Goal: Task Accomplishment & Management: Complete application form

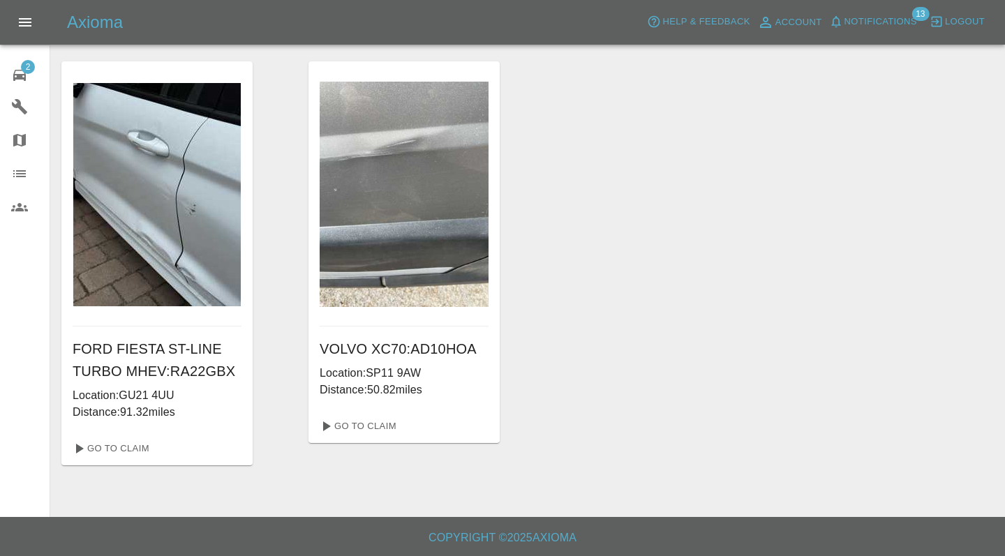
click at [17, 75] on icon at bounding box center [19, 75] width 13 height 11
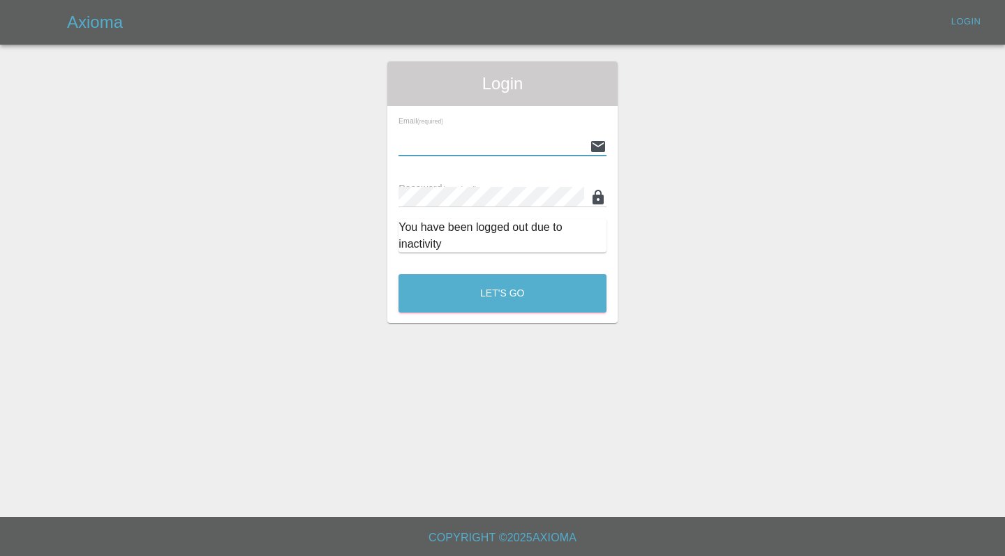
type input "[EMAIL_ADDRESS][DOMAIN_NAME]"
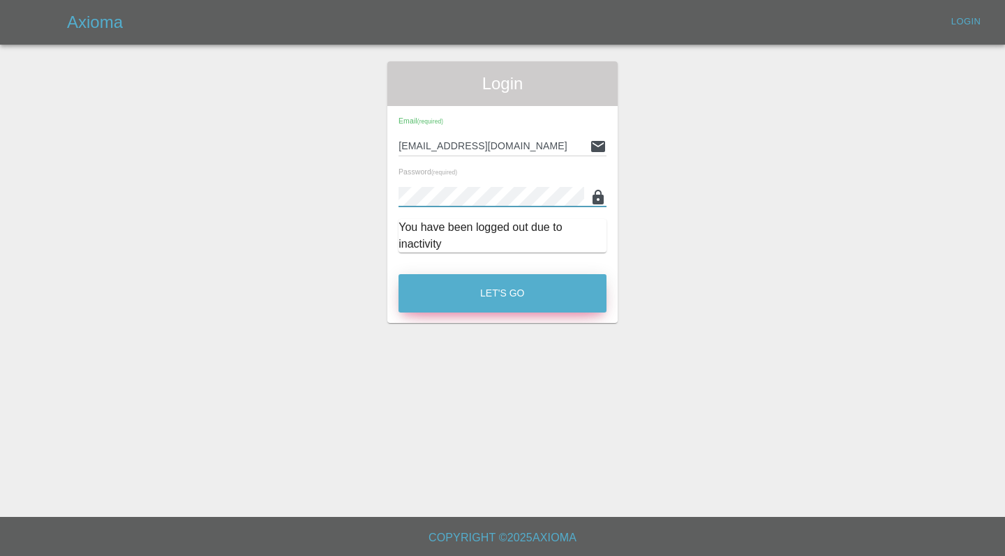
click at [484, 289] on button "Let's Go" at bounding box center [502, 293] width 208 height 38
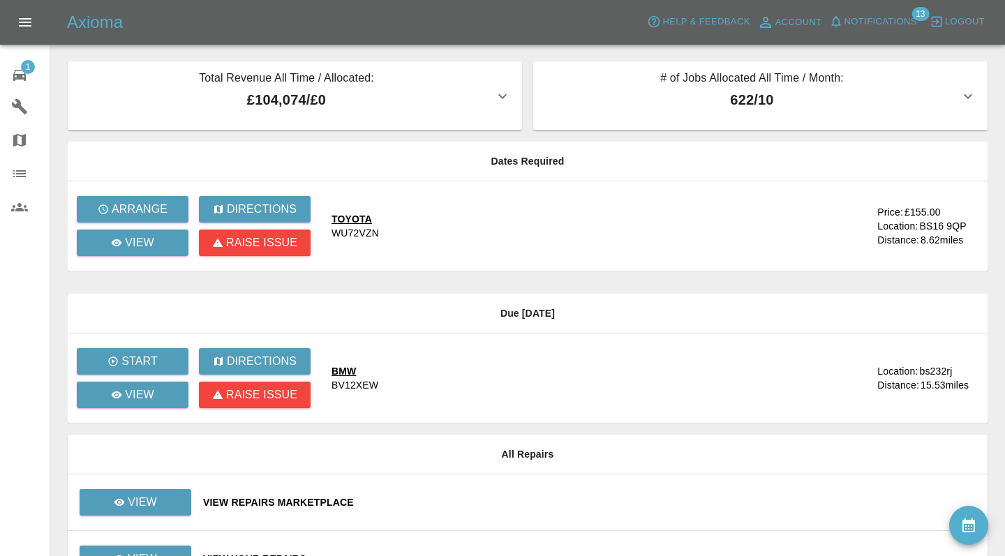
click at [361, 219] on div "TOYOTA" at bounding box center [354, 219] width 47 height 14
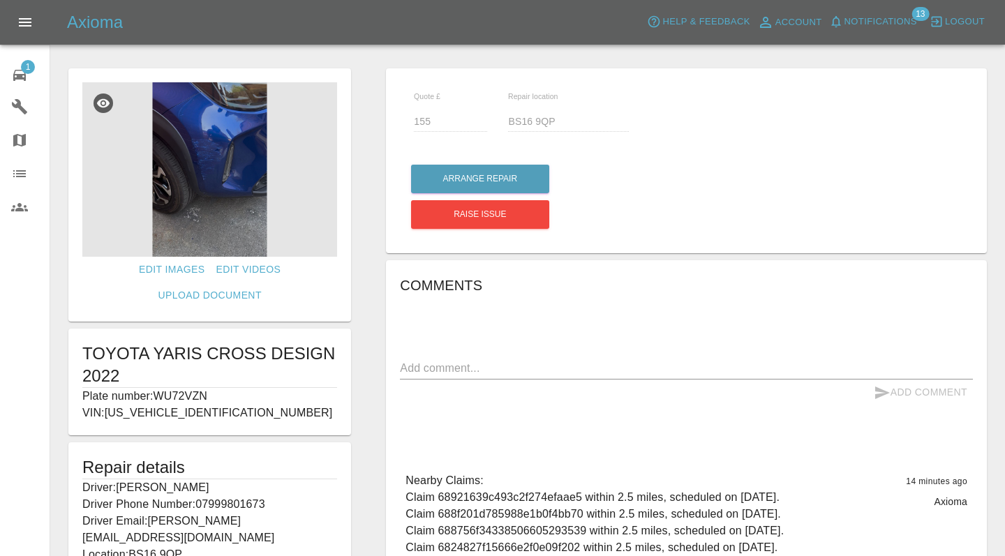
click at [215, 165] on img at bounding box center [209, 169] width 255 height 174
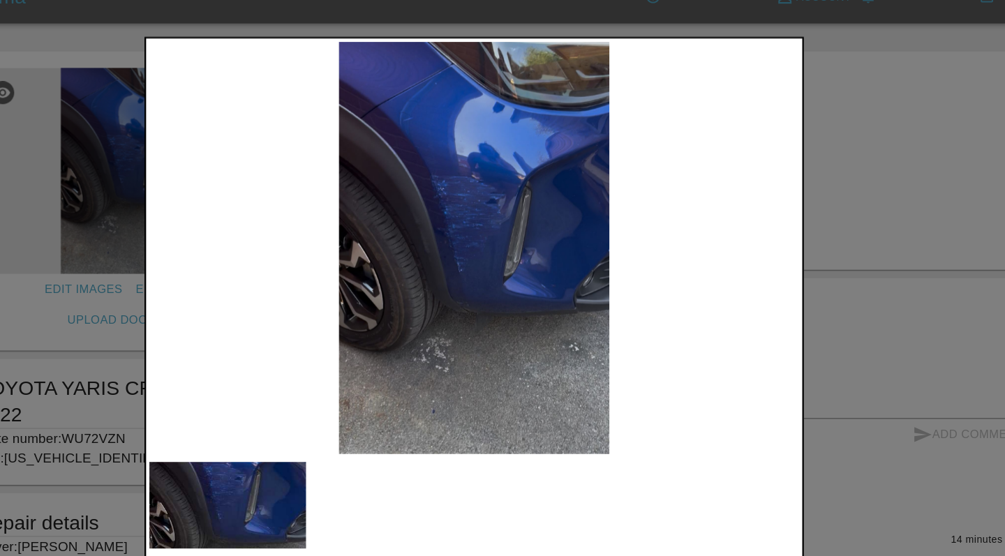
click at [705, 126] on div at bounding box center [502, 278] width 1005 height 556
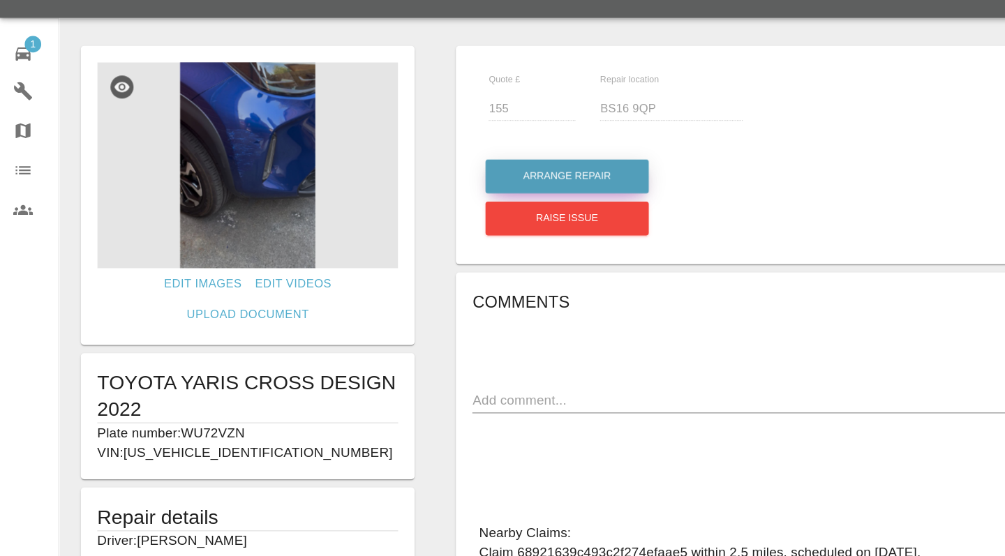
click at [447, 165] on button "Arrange Repair" at bounding box center [480, 179] width 138 height 29
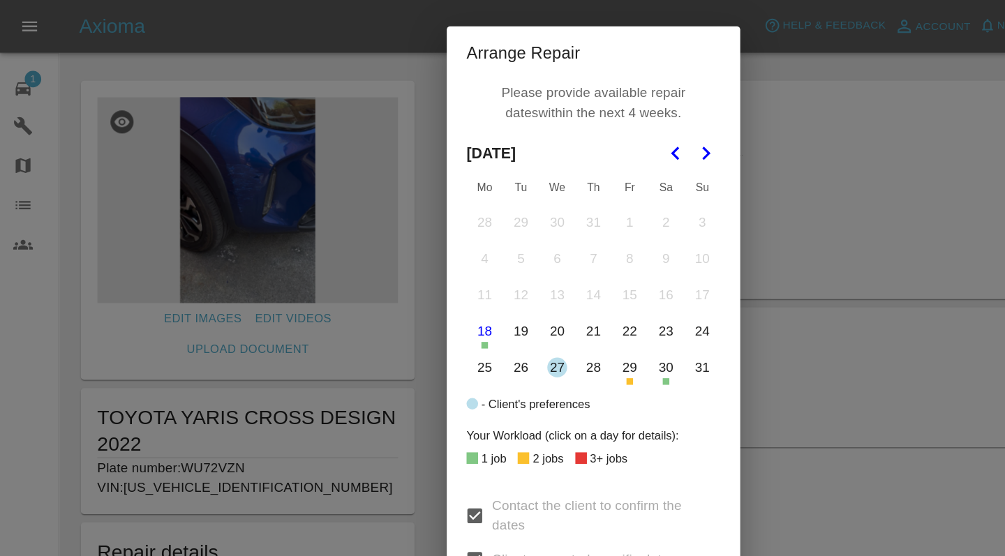
click at [601, 119] on button "Go to the Next Month" at bounding box center [597, 129] width 25 height 25
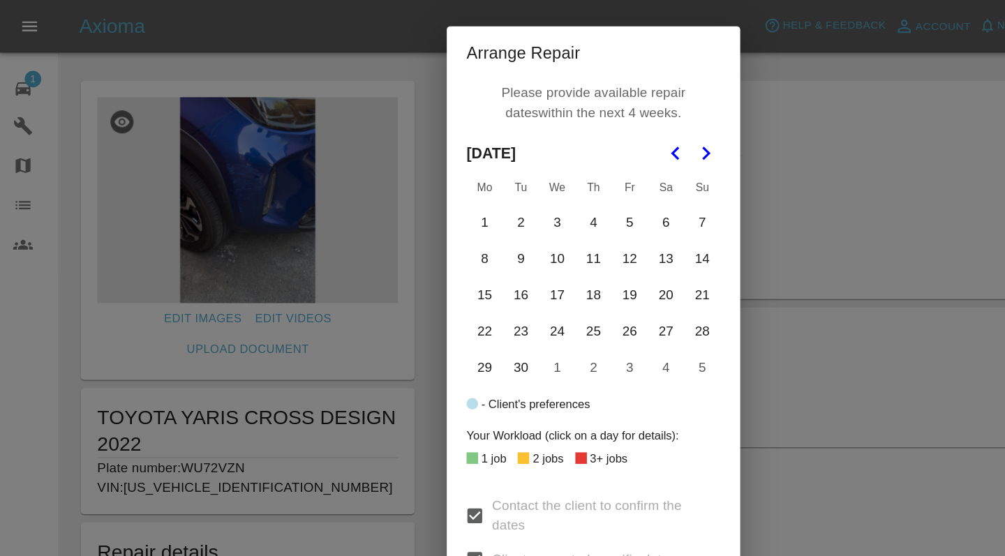
click at [578, 118] on button "Go to the Previous Month" at bounding box center [572, 129] width 25 height 25
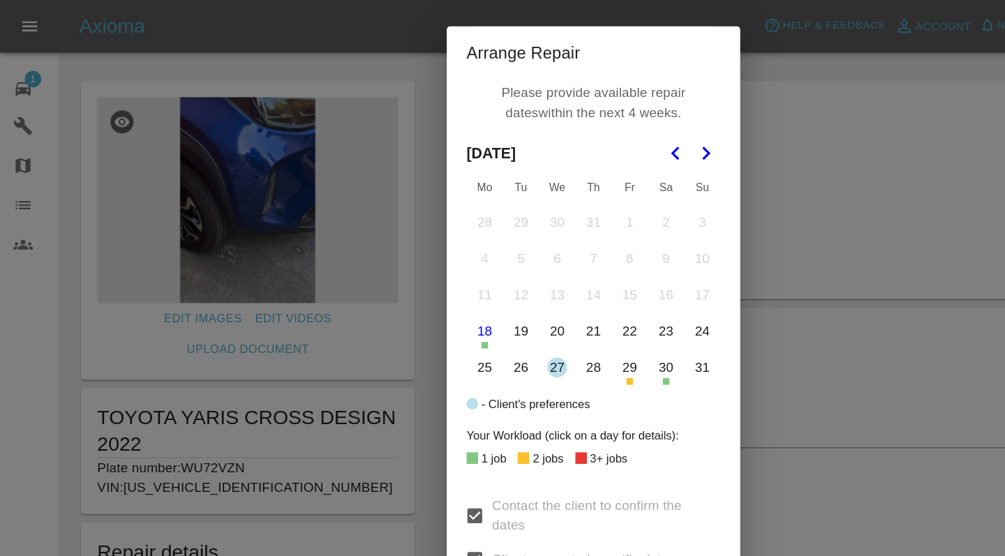
click at [475, 307] on button "27" at bounding box center [471, 311] width 29 height 29
click at [612, 413] on div "Please provide available repair dates within the next 4 weeks. [DATE] Mo Tu We …" at bounding box center [502, 277] width 248 height 420
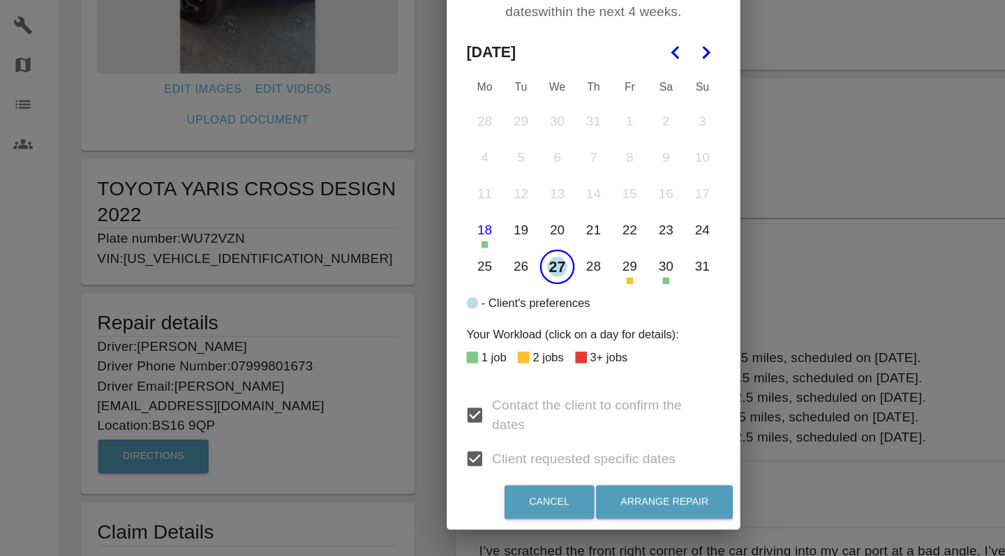
scroll to position [122, 0]
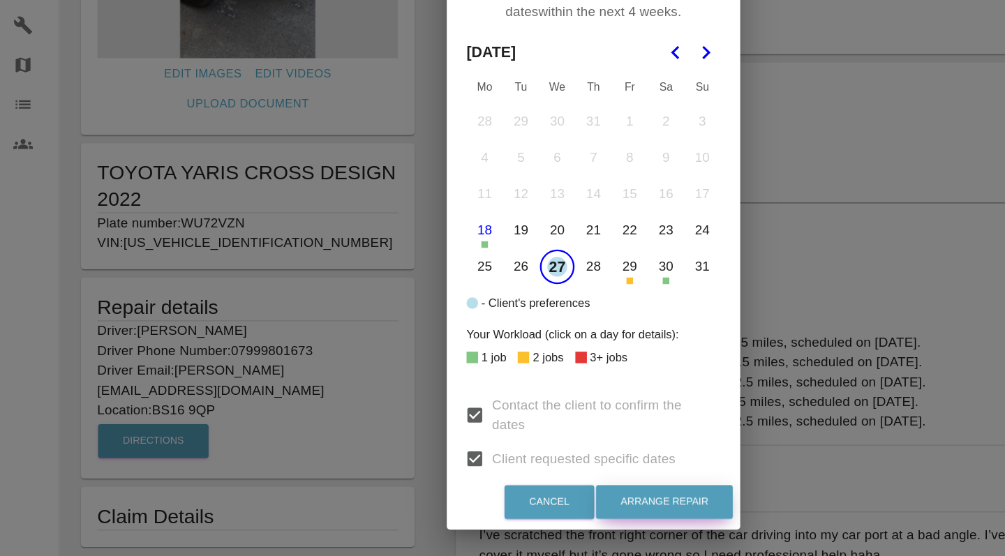
click at [557, 496] on button "Arrange Repair" at bounding box center [562, 510] width 116 height 29
